Goal: Information Seeking & Learning: Learn about a topic

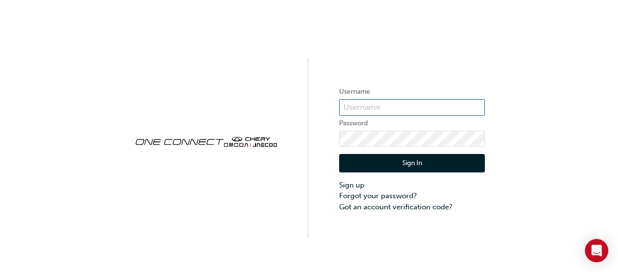
type input "one00041"
click at [392, 161] on button "Sign In" at bounding box center [412, 163] width 146 height 18
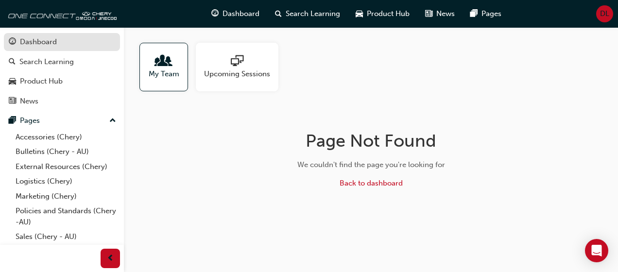
click at [43, 37] on div "Dashboard" at bounding box center [38, 41] width 37 height 11
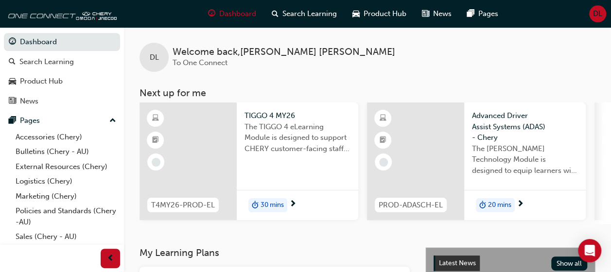
click at [262, 204] on span "30 mins" at bounding box center [272, 205] width 23 height 11
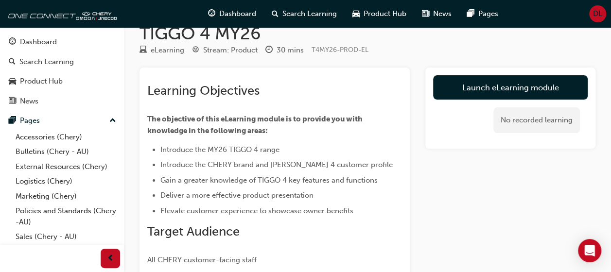
scroll to position [13, 0]
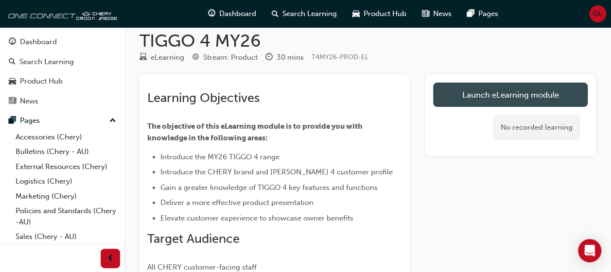
click at [509, 101] on link "Launch eLearning module" at bounding box center [510, 95] width 155 height 24
